Goal: Task Accomplishment & Management: Complete application form

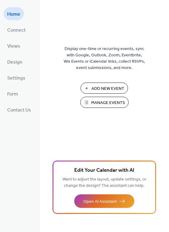
click at [108, 88] on span "Add New Event" at bounding box center [107, 89] width 33 height 6
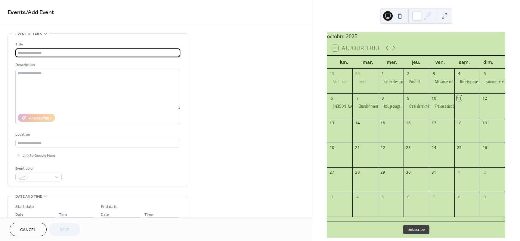
click at [52, 53] on input "text" at bounding box center [97, 52] width 165 height 9
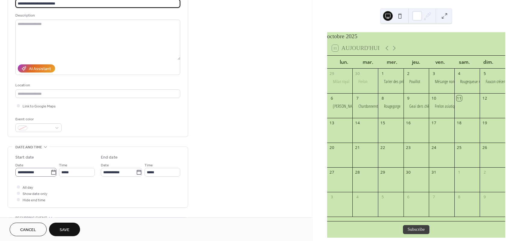
scroll to position [54, 0]
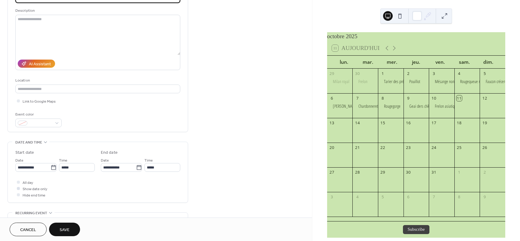
type input "**********"
click at [45, 192] on span "Show date only" at bounding box center [35, 189] width 25 height 6
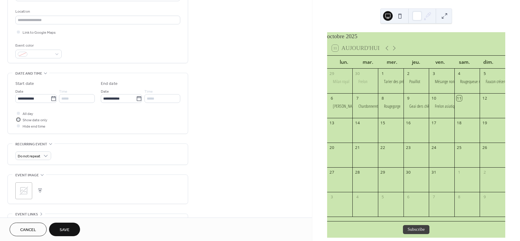
scroll to position [127, 0]
click at [39, 189] on button "button" at bounding box center [40, 187] width 8 height 8
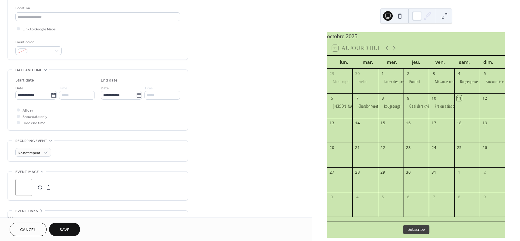
click at [65, 228] on span "Save" at bounding box center [65, 230] width 10 height 6
